Goal: Task Accomplishment & Management: Complete application form

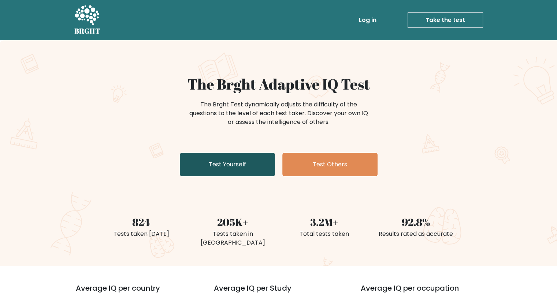
click at [249, 165] on link "Test Yourself" at bounding box center [227, 164] width 95 height 23
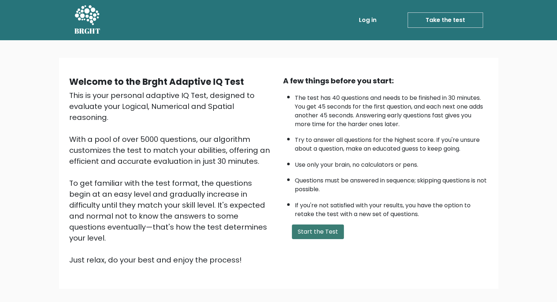
click at [320, 230] on button "Start the Test" at bounding box center [318, 232] width 52 height 15
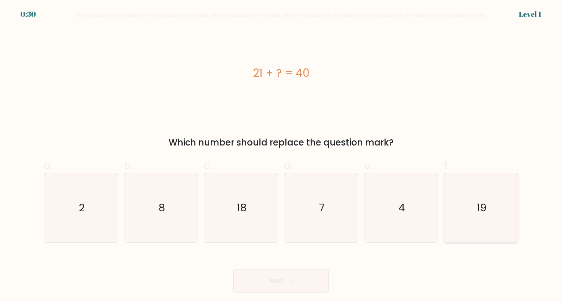
click at [478, 202] on text "19" at bounding box center [482, 208] width 10 height 15
click at [281, 156] on input "f. 19" at bounding box center [281, 153] width 0 height 5
radio input "true"
click at [266, 289] on button "Next" at bounding box center [280, 280] width 95 height 23
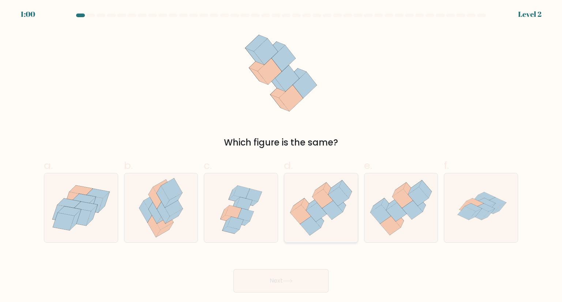
click at [327, 202] on icon at bounding box center [322, 198] width 20 height 19
click at [281, 156] on input "d." at bounding box center [281, 153] width 0 height 5
radio input "true"
click at [288, 283] on icon at bounding box center [288, 281] width 10 height 4
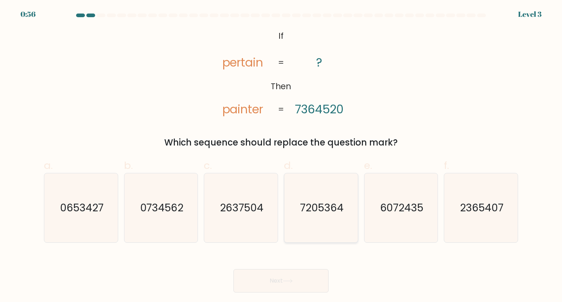
click at [326, 198] on icon "7205364" at bounding box center [321, 207] width 69 height 69
click at [281, 156] on input "d. 7205364" at bounding box center [281, 153] width 0 height 5
radio input "true"
click at [276, 281] on button "Next" at bounding box center [280, 280] width 95 height 23
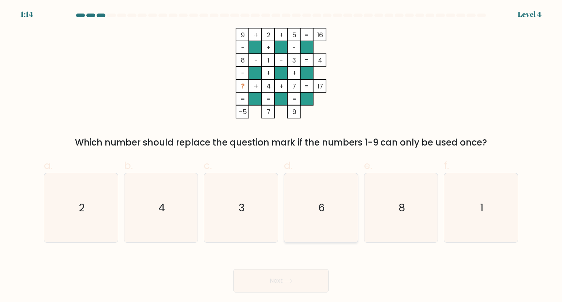
click at [318, 188] on icon "6" at bounding box center [321, 207] width 69 height 69
click at [281, 156] on input "d. 6" at bounding box center [281, 153] width 0 height 5
radio input "true"
click at [275, 283] on button "Next" at bounding box center [280, 280] width 95 height 23
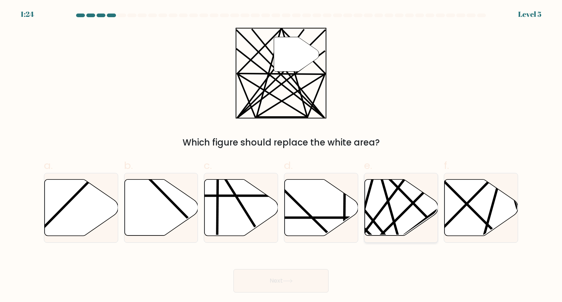
click at [400, 210] on icon at bounding box center [401, 208] width 74 height 56
click at [281, 156] on input "e." at bounding box center [281, 153] width 0 height 5
radio input "true"
click at [306, 281] on button "Next" at bounding box center [280, 280] width 95 height 23
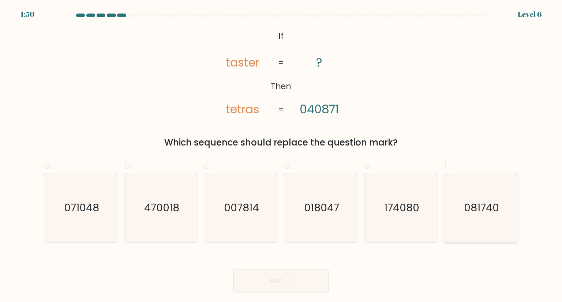
click at [506, 234] on icon "081740" at bounding box center [480, 207] width 69 height 69
click at [281, 156] on input "f. 081740" at bounding box center [281, 153] width 0 height 5
radio input "true"
click at [95, 210] on text "071048" at bounding box center [81, 208] width 35 height 15
click at [281, 156] on input "a. 071048" at bounding box center [281, 153] width 0 height 5
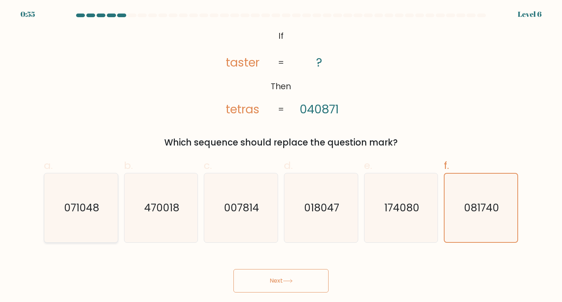
radio input "true"
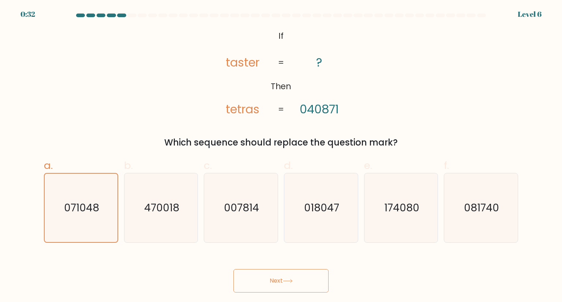
click at [277, 283] on button "Next" at bounding box center [280, 280] width 95 height 23
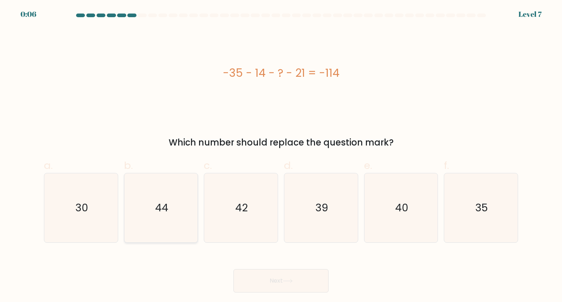
click at [179, 209] on icon "44" at bounding box center [161, 207] width 69 height 69
click at [281, 156] on input "b. 44" at bounding box center [281, 153] width 0 height 5
radio input "true"
click at [268, 274] on button "Next" at bounding box center [280, 280] width 95 height 23
click at [282, 280] on button "Next" at bounding box center [280, 280] width 95 height 23
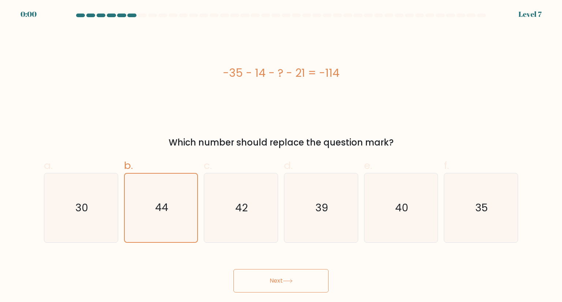
click at [307, 283] on button "Next" at bounding box center [280, 280] width 95 height 23
